Goal: Task Accomplishment & Management: Manage account settings

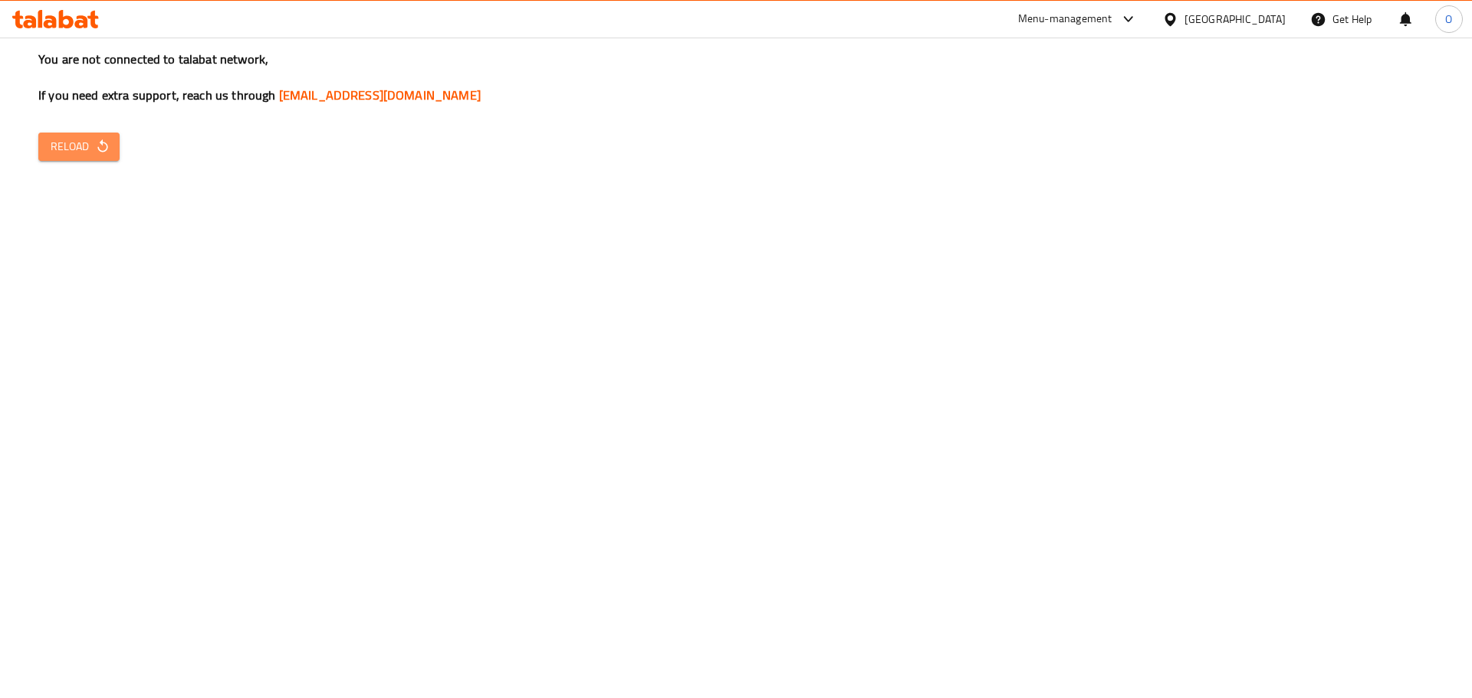
click at [95, 145] on icon "button" at bounding box center [102, 146] width 15 height 15
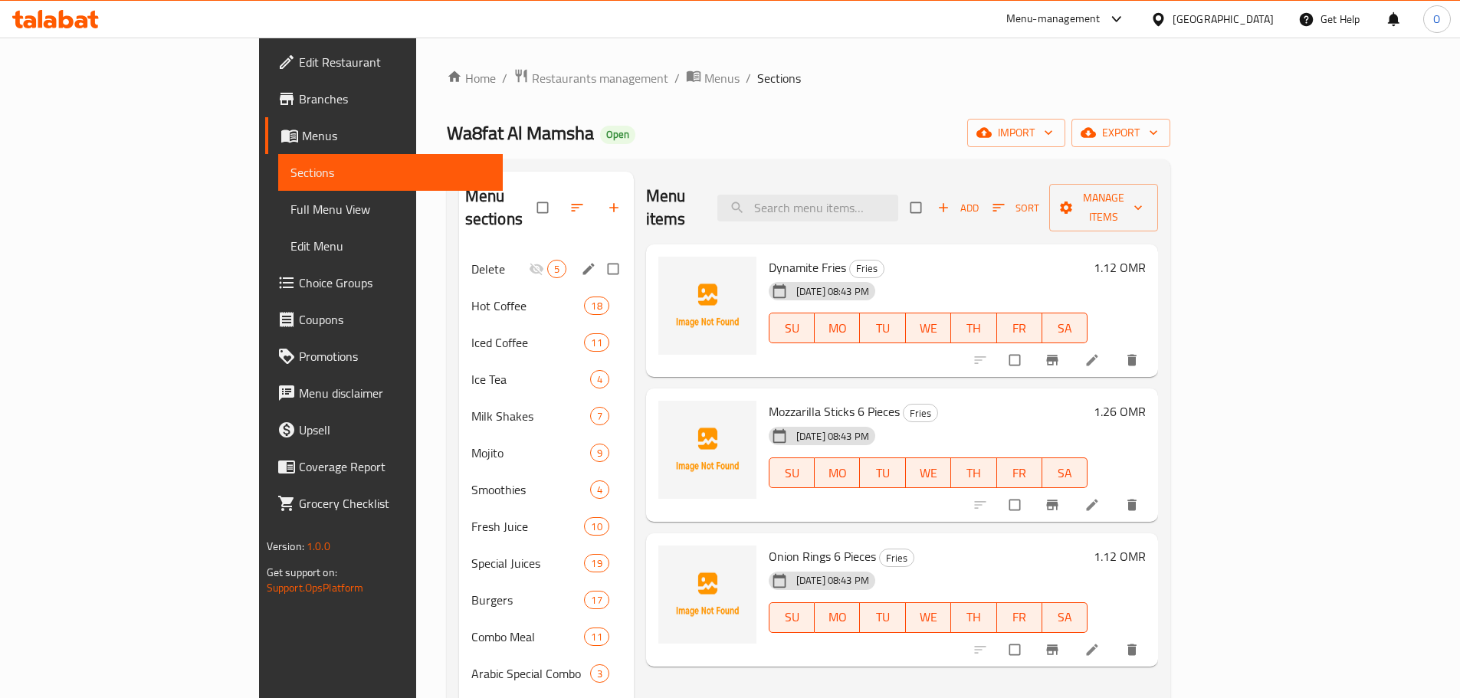
click at [599, 254] on input "Menu sections" at bounding box center [615, 268] width 32 height 29
checkbox input "true"
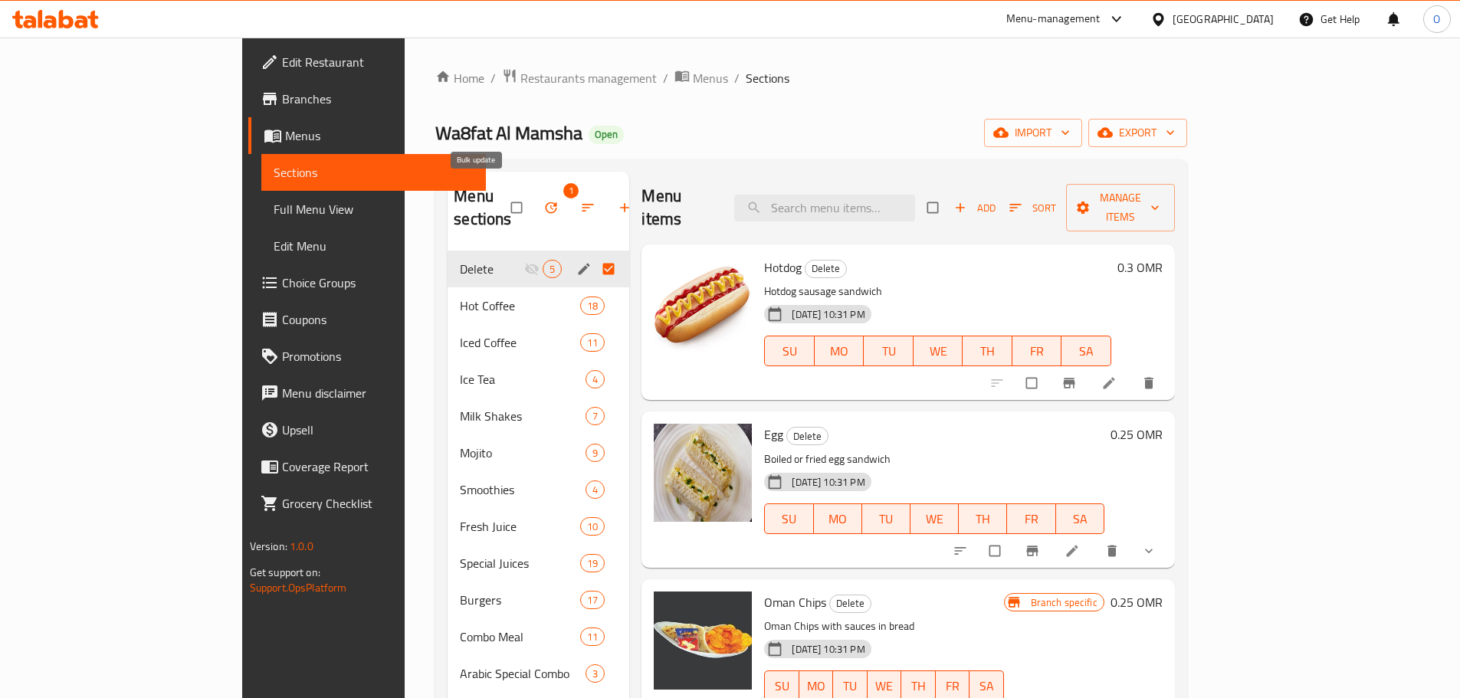
click at [543, 200] on icon "button" at bounding box center [550, 207] width 15 height 15
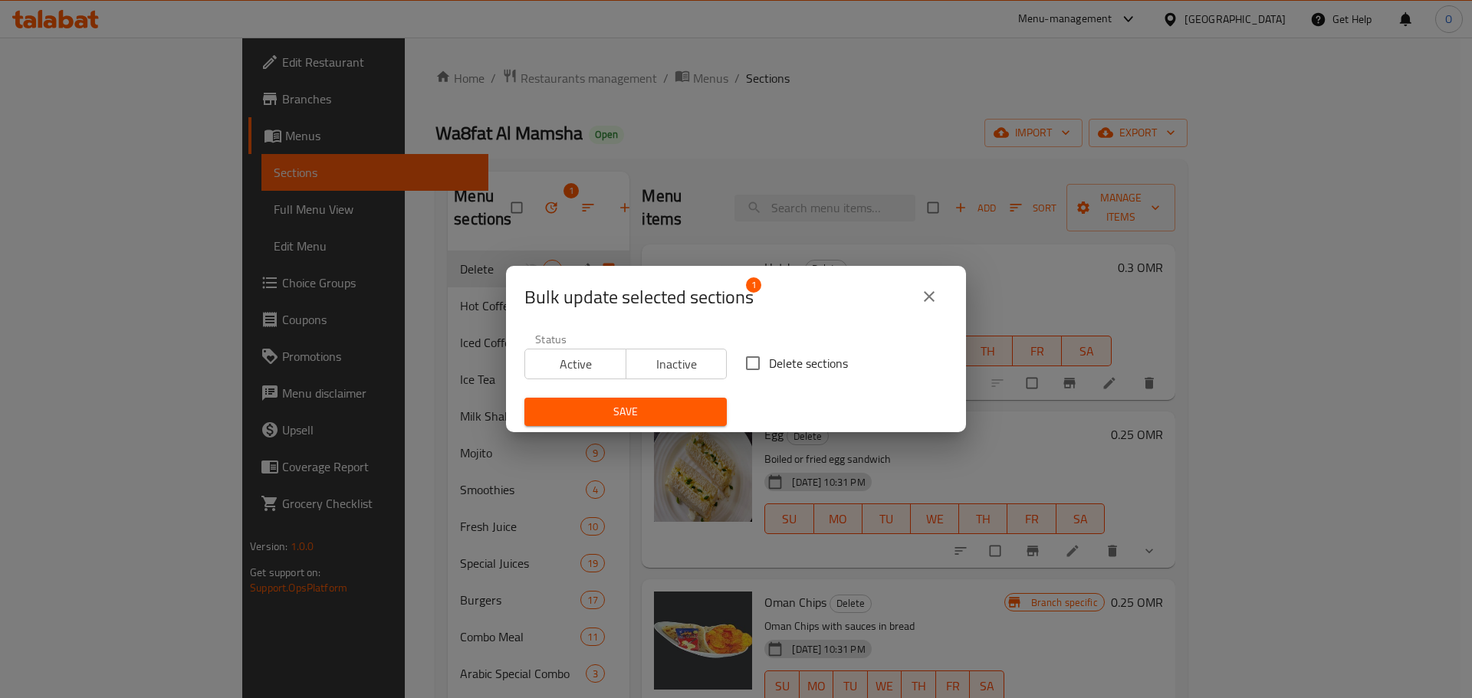
drag, startPoint x: 827, startPoint y: 368, endPoint x: 655, endPoint y: 396, distance: 174.8
click at [826, 368] on span "Delete sections" at bounding box center [808, 363] width 79 height 18
click at [762, 362] on input "Delete sections" at bounding box center [753, 363] width 32 height 32
checkbox input "true"
click at [639, 418] on span "Save" at bounding box center [626, 411] width 178 height 19
